Goal: Task Accomplishment & Management: Manage account settings

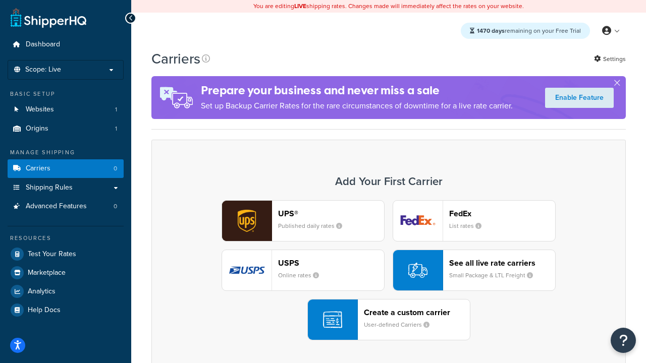
click at [388, 270] on div "UPS® Published daily rates FedEx List rates USPS Online rates See all live rate…" at bounding box center [388, 270] width 453 height 140
click at [502, 213] on header "FedEx" at bounding box center [502, 214] width 106 height 10
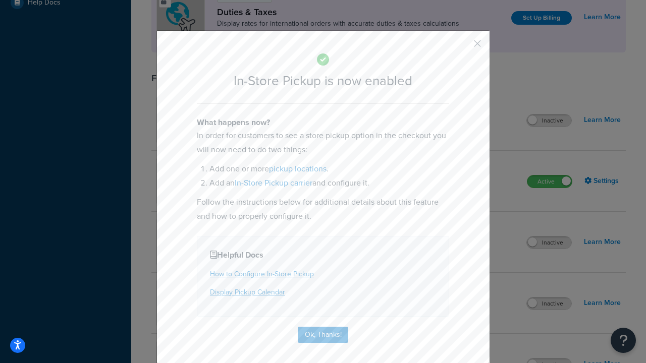
click at [462, 47] on button "button" at bounding box center [462, 47] width 3 height 3
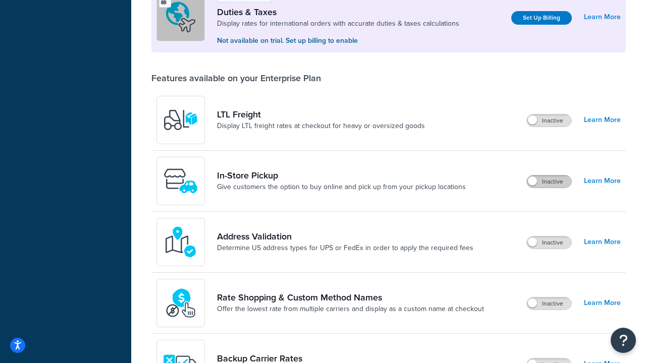
scroll to position [308, 0]
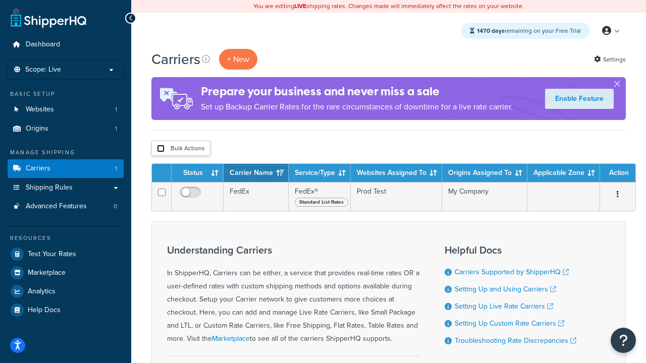
click at [160, 149] on input "checkbox" at bounding box center [161, 149] width 8 height 8
checkbox input "true"
click at [0, 0] on button "Delete" at bounding box center [0, 0] width 0 height 0
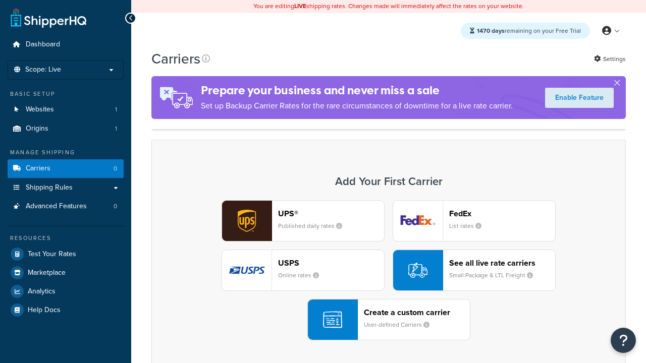
scroll to position [200, 0]
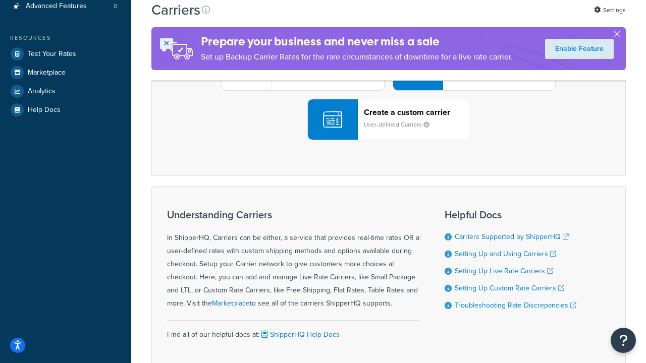
click at [388, 140] on div "UPS® Published daily rates FedEx List rates USPS Online rates See all live rate…" at bounding box center [388, 70] width 453 height 140
click at [502, 18] on header "FedEx" at bounding box center [502, 14] width 106 height 10
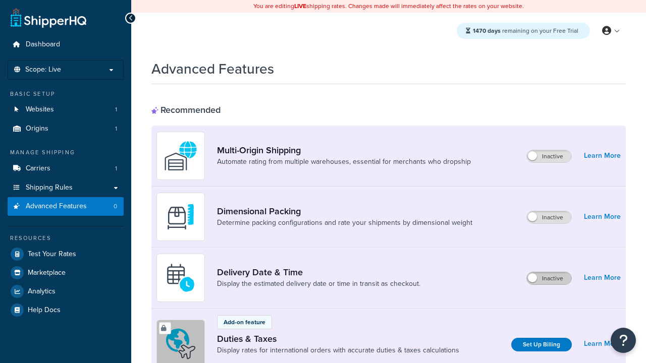
click at [549, 278] on label "Inactive" at bounding box center [548, 278] width 44 height 12
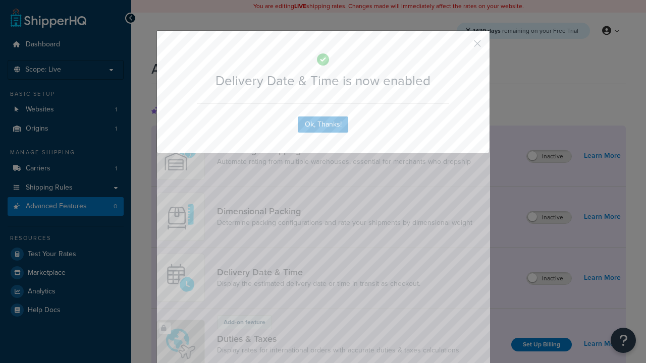
click at [462, 46] on button "button" at bounding box center [462, 47] width 3 height 3
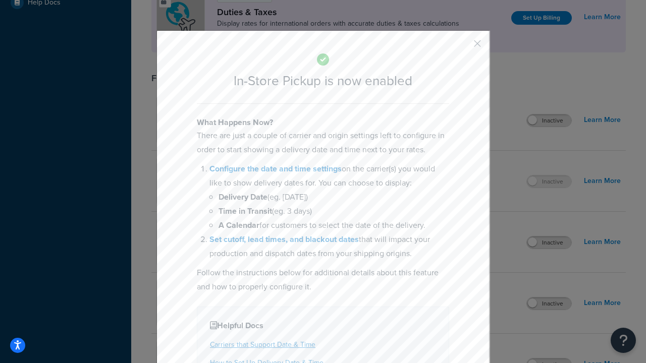
click at [462, 47] on button "button" at bounding box center [462, 47] width 3 height 3
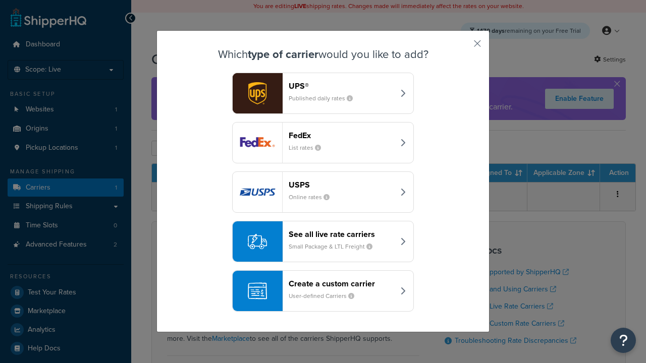
click at [323, 291] on div "Create a custom carrier User-defined Carriers" at bounding box center [340, 291] width 105 height 24
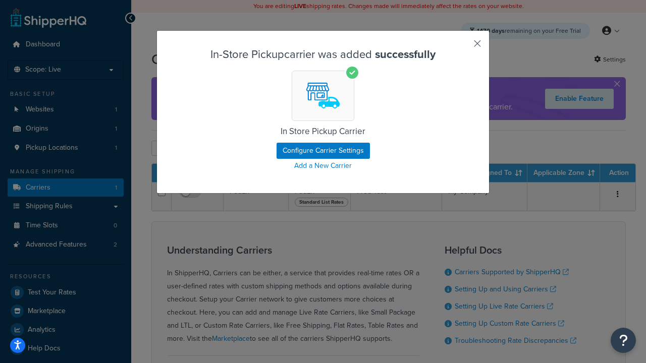
click at [462, 47] on button "button" at bounding box center [462, 47] width 3 height 3
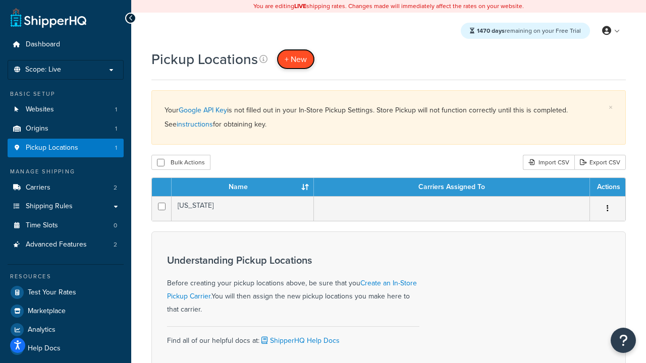
click at [296, 59] on span "+ New" at bounding box center [295, 59] width 22 height 12
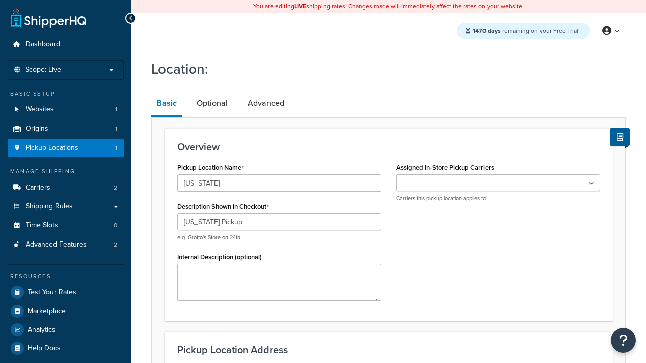
type input "[US_STATE] Pickup"
click at [498, 183] on ul at bounding box center [498, 182] width 204 height 17
type input "[STREET_ADDRESS][PERSON_NAME]"
type input "Suite B"
type input "Irvine"
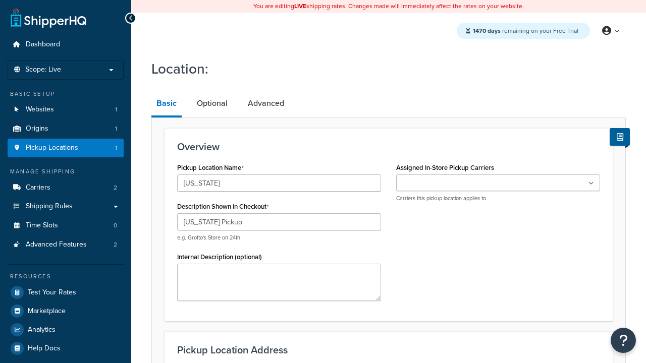
select select "5"
type input "Irvine"
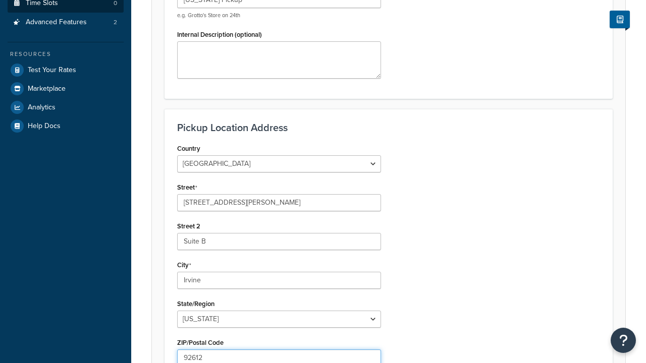
type input "92612"
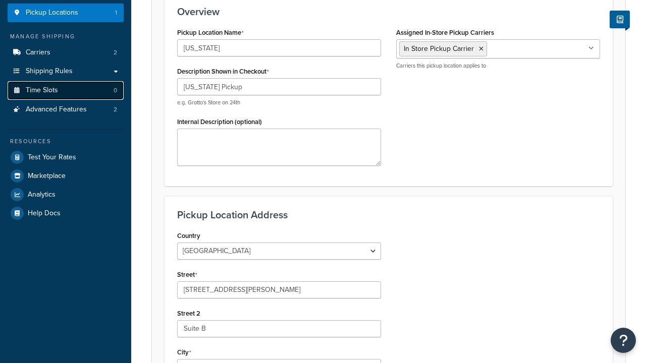
scroll to position [0, 0]
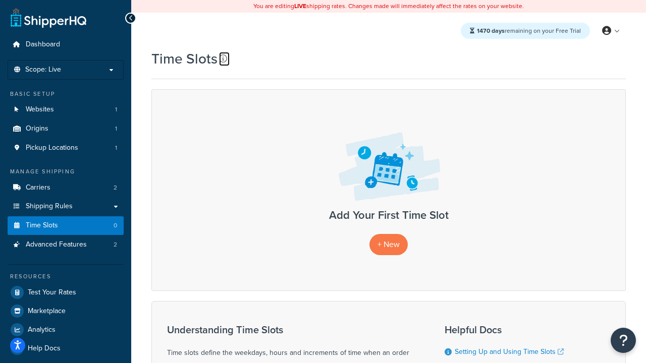
click at [223, 58] on icon at bounding box center [223, 58] width 8 height 8
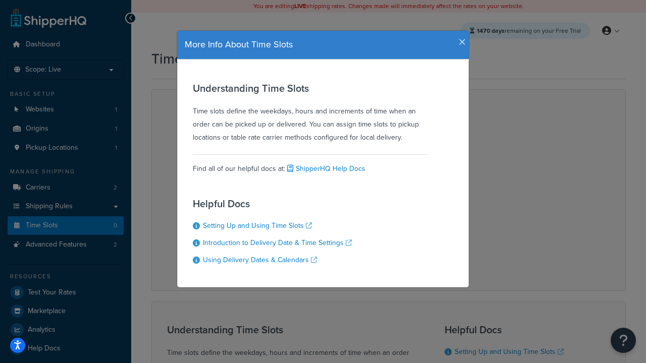
click at [459, 38] on icon "button" at bounding box center [461, 42] width 7 height 9
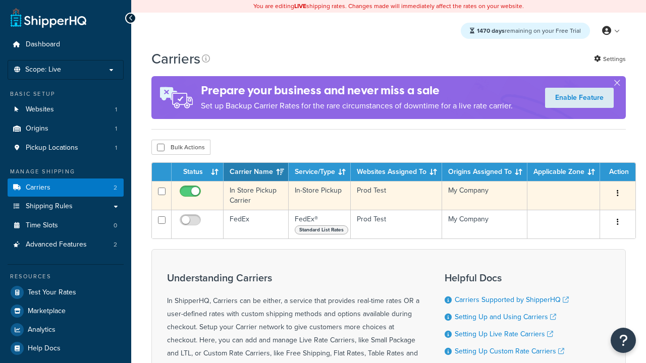
click at [617, 194] on icon "button" at bounding box center [617, 193] width 2 height 7
click at [0, 0] on link "Delete" at bounding box center [0, 0] width 0 height 0
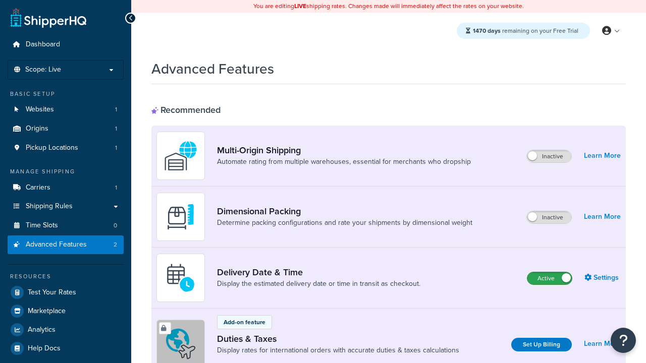
click at [549, 278] on label "Active" at bounding box center [549, 278] width 44 height 12
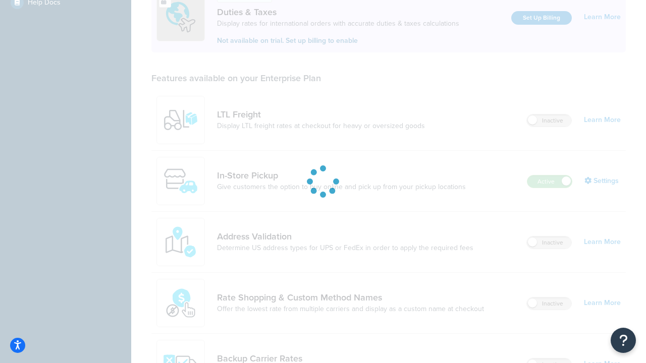
scroll to position [308, 0]
